Goal: Task Accomplishment & Management: Use online tool/utility

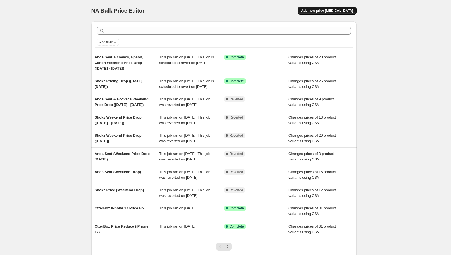
click at [341, 10] on span "Add new price [MEDICAL_DATA]" at bounding box center [327, 10] width 52 height 4
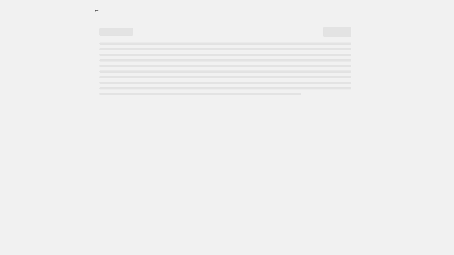
select select "percentage"
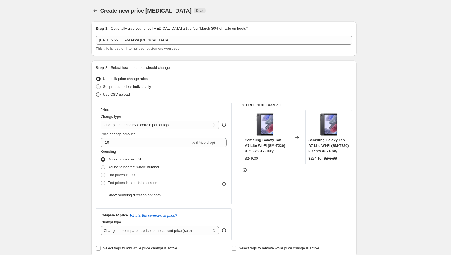
click at [116, 94] on span "Use CSV upload" at bounding box center [116, 94] width 27 height 4
click at [96, 92] on input "Use CSV upload" at bounding box center [96, 92] width 0 height 0
radio input "true"
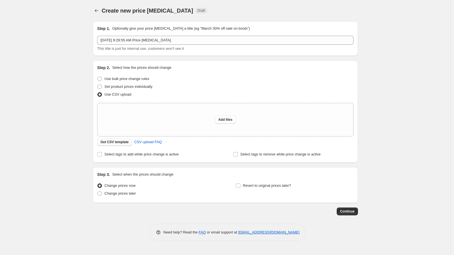
click at [121, 143] on span "Get CSV template" at bounding box center [115, 142] width 28 height 4
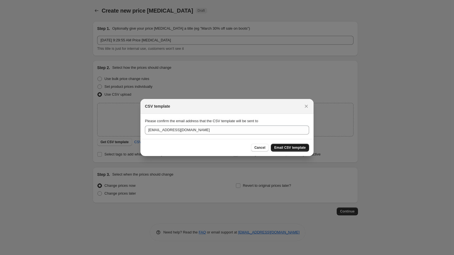
click at [290, 146] on span "Email CSV template" at bounding box center [290, 147] width 32 height 4
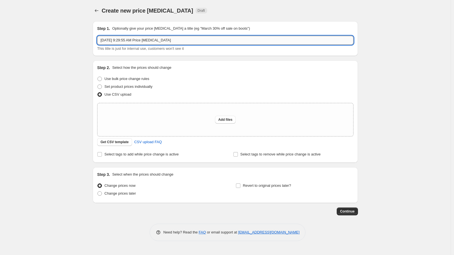
click at [199, 41] on input "[DATE] 9:29:55 AM Price [MEDICAL_DATA]" at bounding box center [225, 40] width 256 height 9
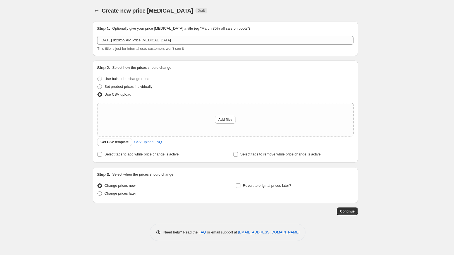
click at [45, 119] on div "Create new price [MEDICAL_DATA]. This page is ready Create new price [MEDICAL_D…" at bounding box center [225, 127] width 451 height 255
click at [230, 120] on span "Add files" at bounding box center [225, 119] width 14 height 4
type input "C:\fakepath\Sales Performance Price [DATE].csv"
